Goal: Task Accomplishment & Management: Manage account settings

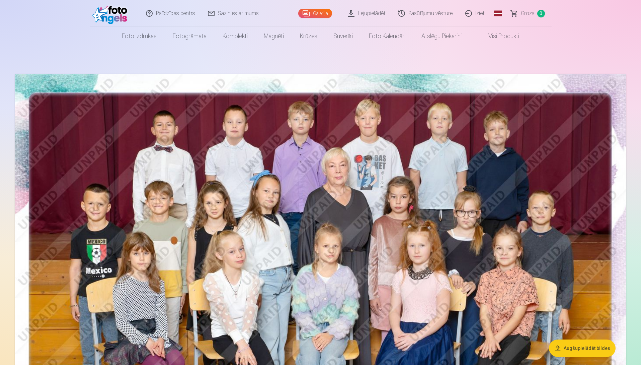
click at [345, 187] on img at bounding box center [321, 278] width 612 height 408
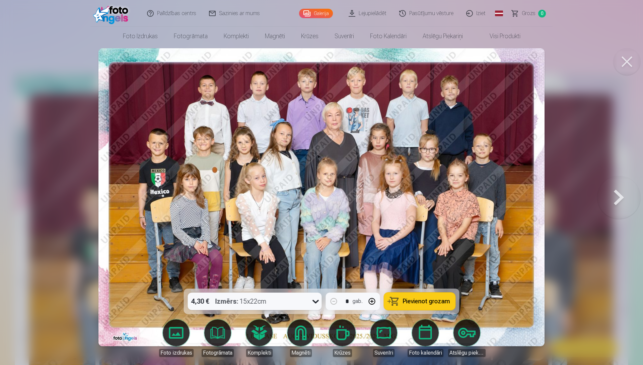
click at [609, 193] on button at bounding box center [618, 197] width 43 height 169
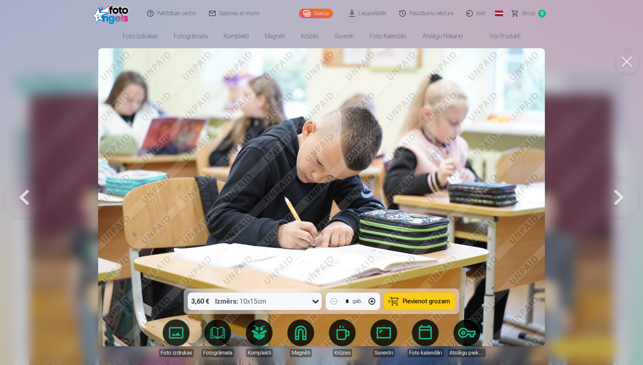
click at [616, 196] on button at bounding box center [618, 197] width 43 height 169
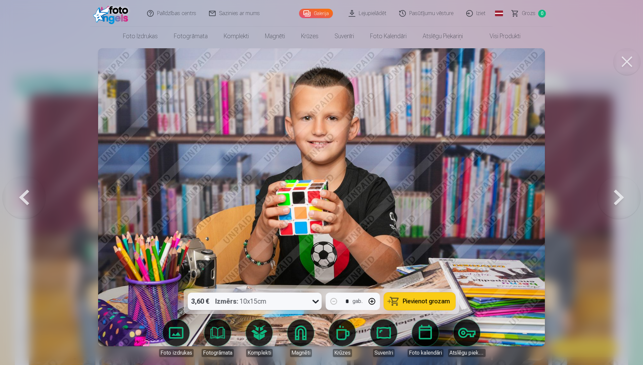
click at [620, 194] on button at bounding box center [618, 197] width 43 height 169
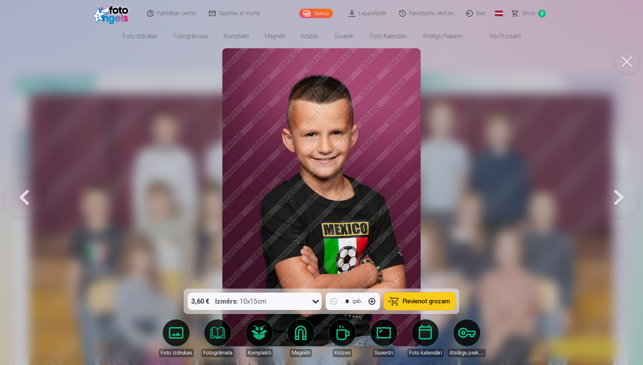
click at [614, 196] on button at bounding box center [618, 197] width 43 height 169
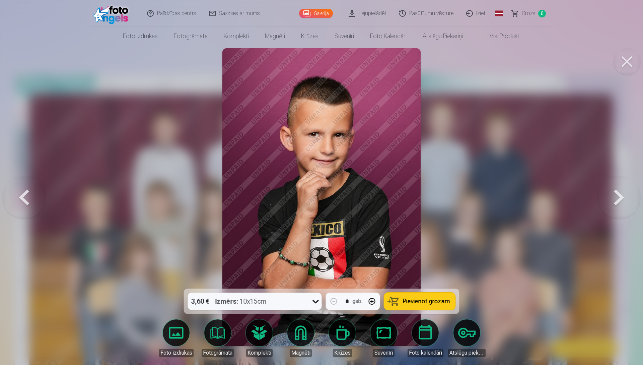
click at [620, 189] on button at bounding box center [618, 197] width 43 height 169
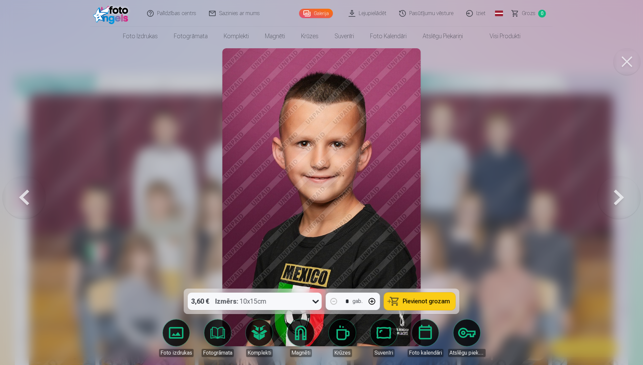
click at [615, 193] on button at bounding box center [618, 197] width 43 height 169
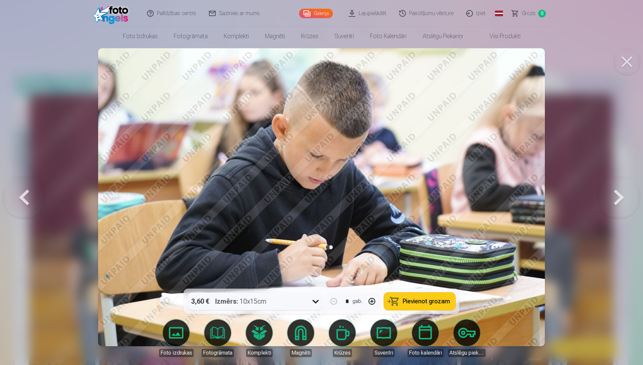
click at [615, 194] on button at bounding box center [618, 197] width 43 height 169
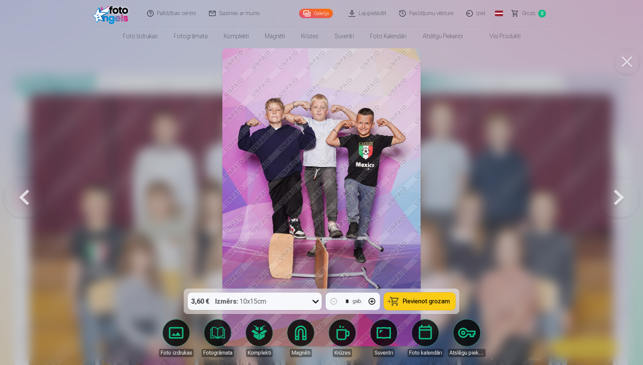
click at [612, 205] on button at bounding box center [618, 197] width 43 height 169
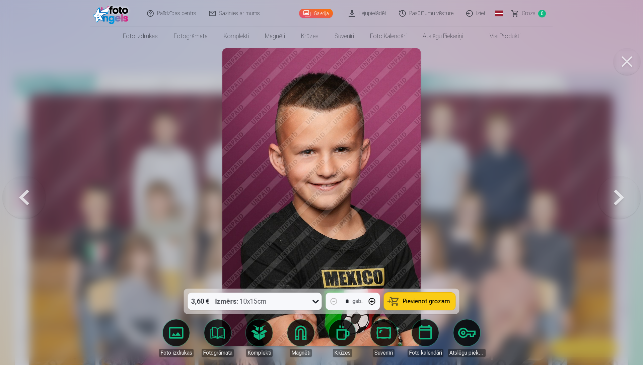
click at [617, 179] on button at bounding box center [618, 197] width 43 height 169
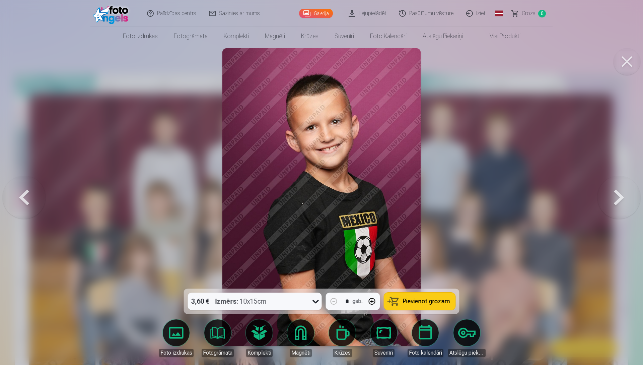
click at [617, 195] on button at bounding box center [618, 197] width 43 height 169
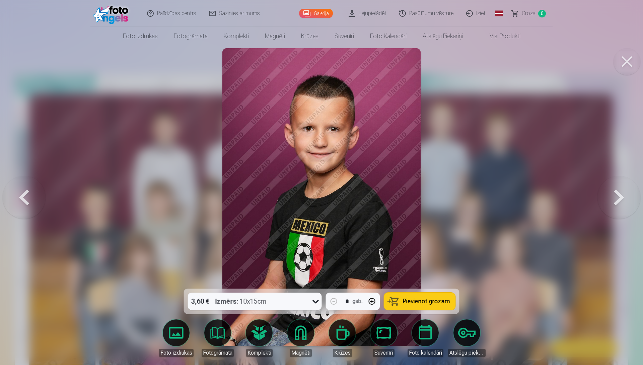
click at [614, 197] on button at bounding box center [618, 197] width 43 height 169
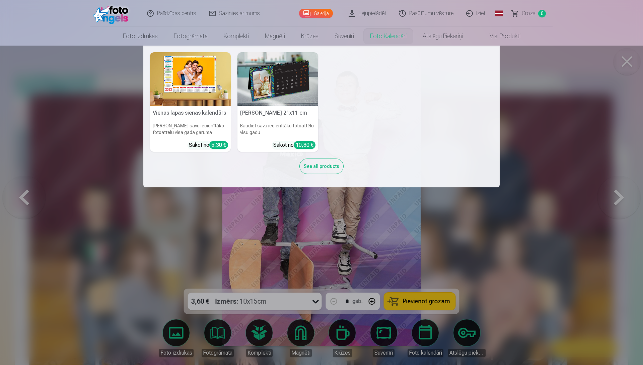
click at [578, 111] on nav "Vienas lapas sienas kalendārs Parādiet savu iecienītāko fotoattēlu visa gada ga…" at bounding box center [321, 117] width 643 height 142
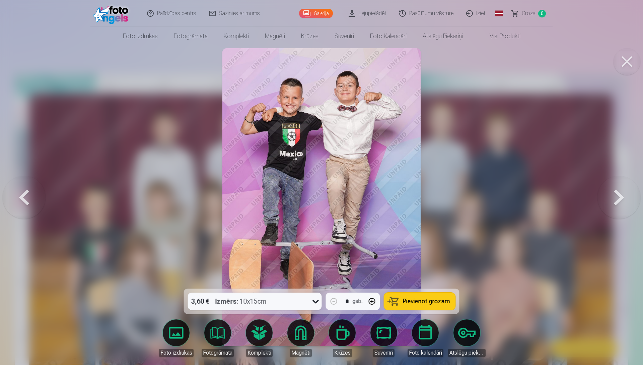
click at [622, 193] on button at bounding box center [618, 197] width 43 height 169
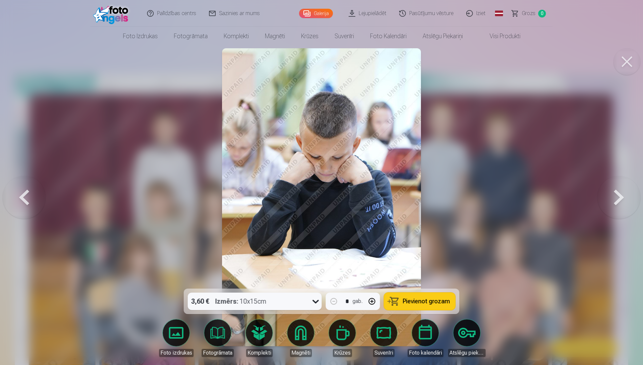
click at [622, 193] on button at bounding box center [618, 197] width 43 height 169
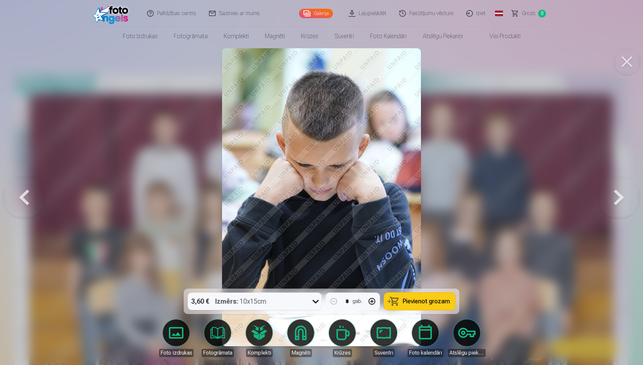
click at [615, 197] on button at bounding box center [618, 197] width 43 height 169
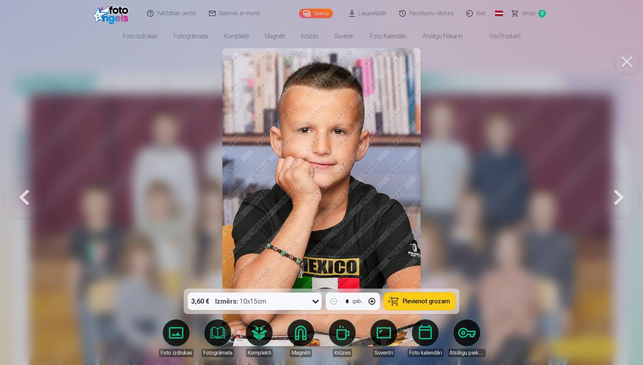
click at [615, 197] on button at bounding box center [618, 197] width 43 height 169
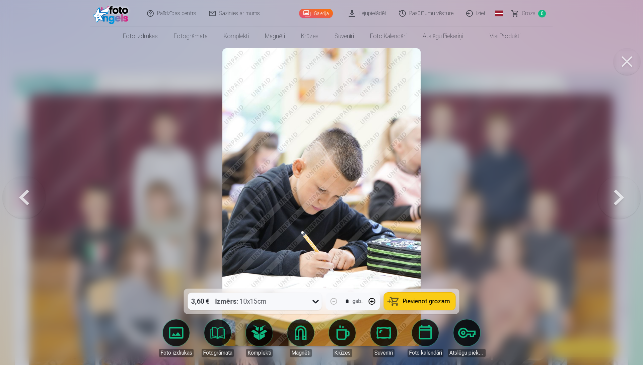
click at [615, 197] on button at bounding box center [618, 197] width 43 height 169
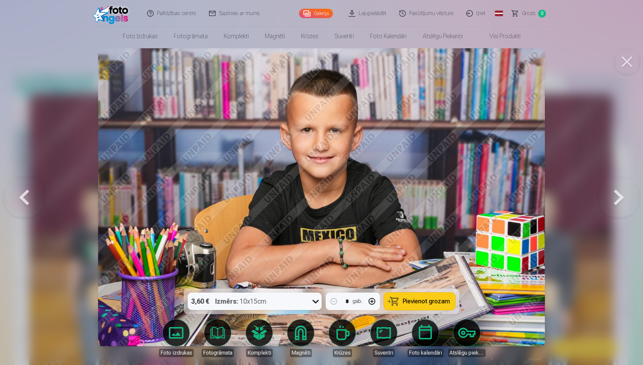
click at [615, 197] on button at bounding box center [618, 197] width 43 height 169
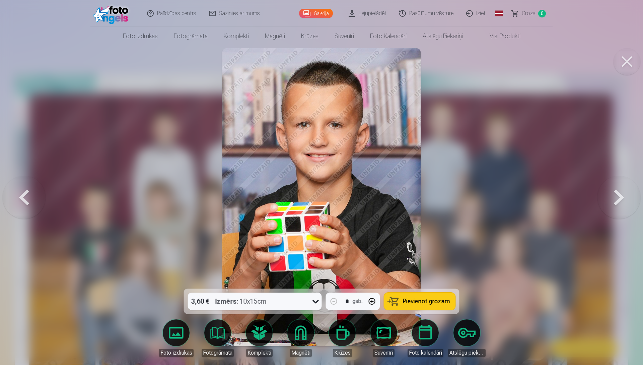
click at [618, 193] on button at bounding box center [618, 197] width 43 height 169
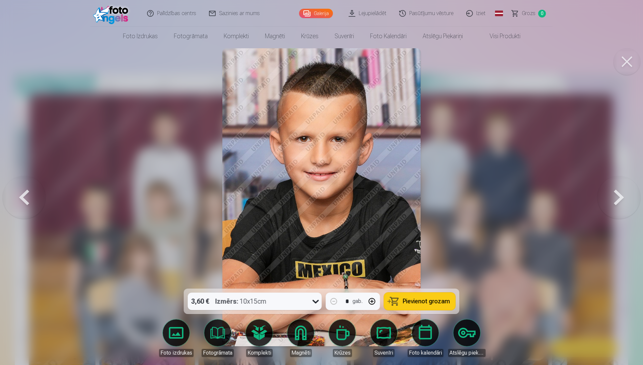
click at [618, 193] on button at bounding box center [618, 197] width 43 height 169
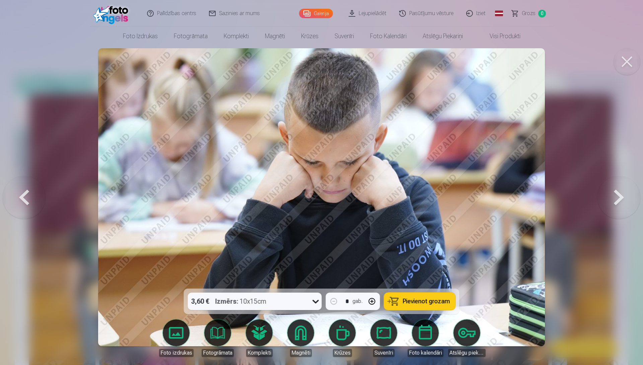
click at [618, 193] on button at bounding box center [618, 197] width 43 height 169
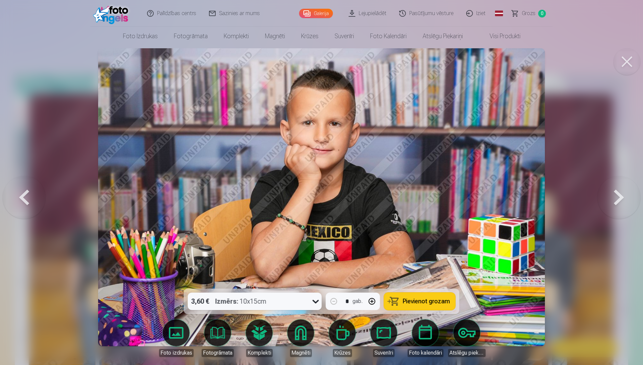
click at [618, 193] on button at bounding box center [618, 197] width 43 height 169
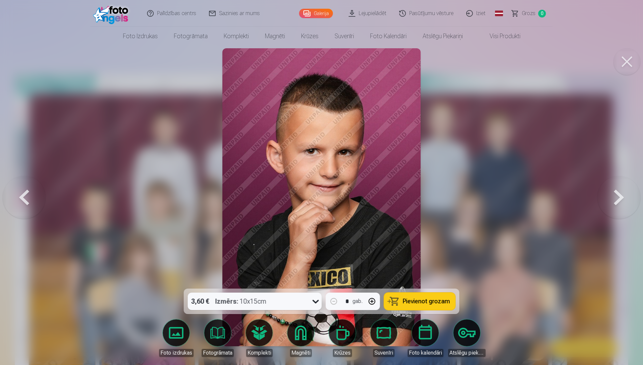
click at [618, 193] on button at bounding box center [618, 197] width 43 height 169
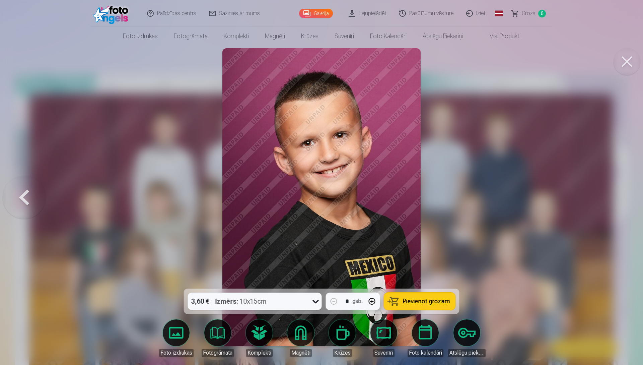
click at [617, 196] on div at bounding box center [321, 182] width 643 height 365
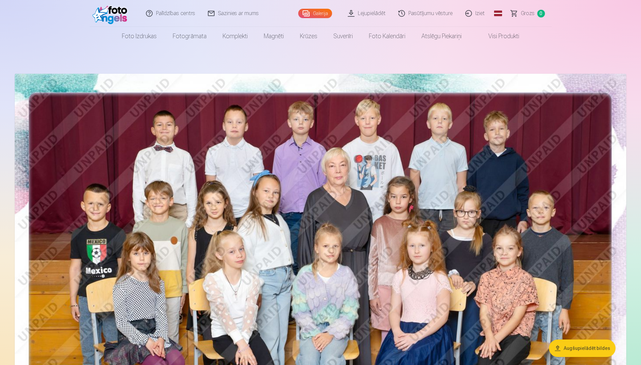
click at [480, 12] on link "Iziet" at bounding box center [475, 13] width 32 height 27
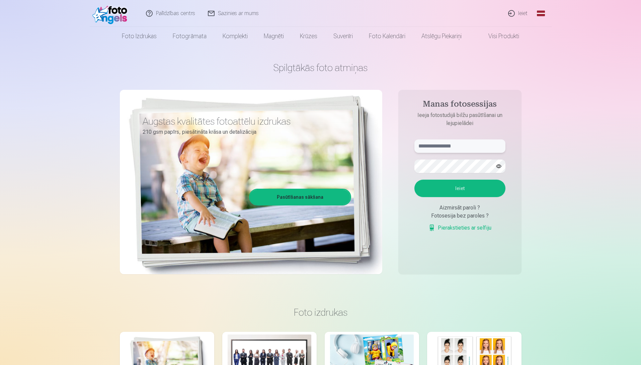
click at [426, 144] on input "text" at bounding box center [460, 145] width 91 height 13
type input "**********"
click at [447, 190] on button "Ieiet" at bounding box center [460, 187] width 91 height 17
